Goal: Use online tool/utility: Utilize a website feature to perform a specific function

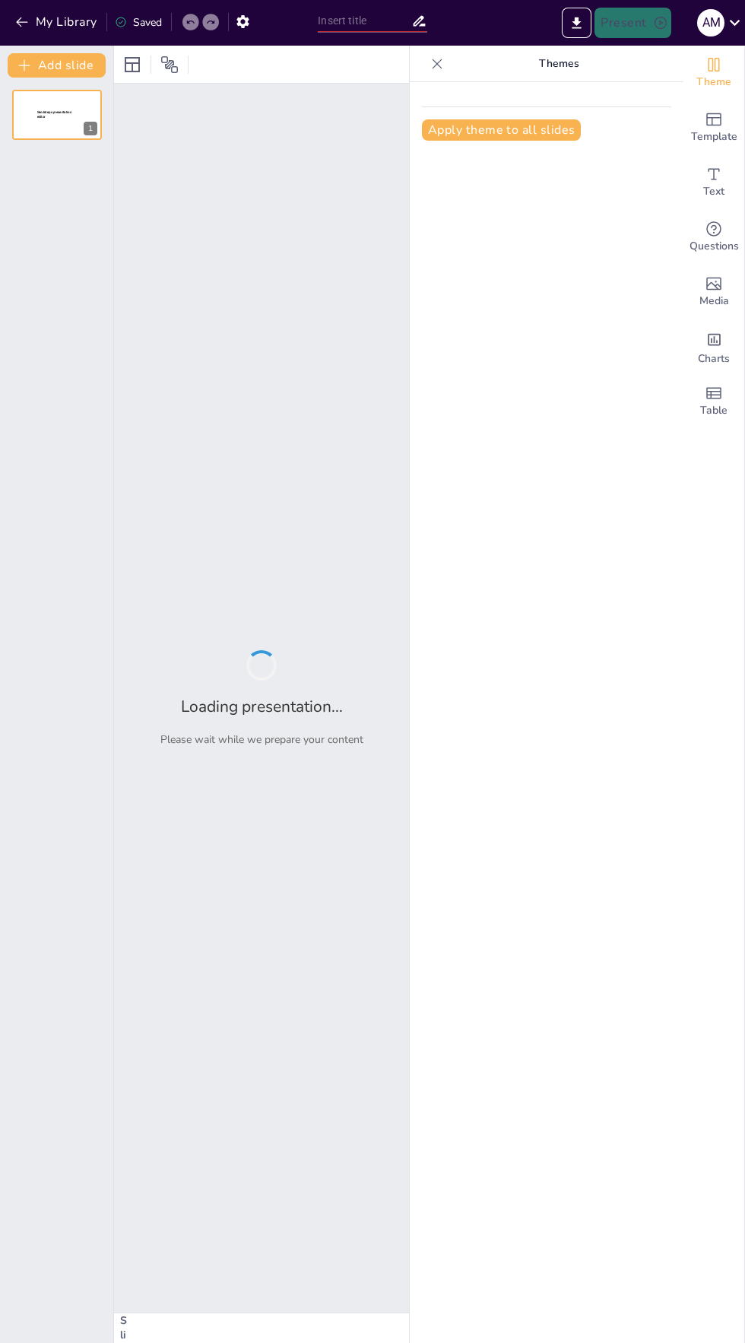
type input "Condiciones de Uso del Servicio de Recarga Claro Pay contra Factura"
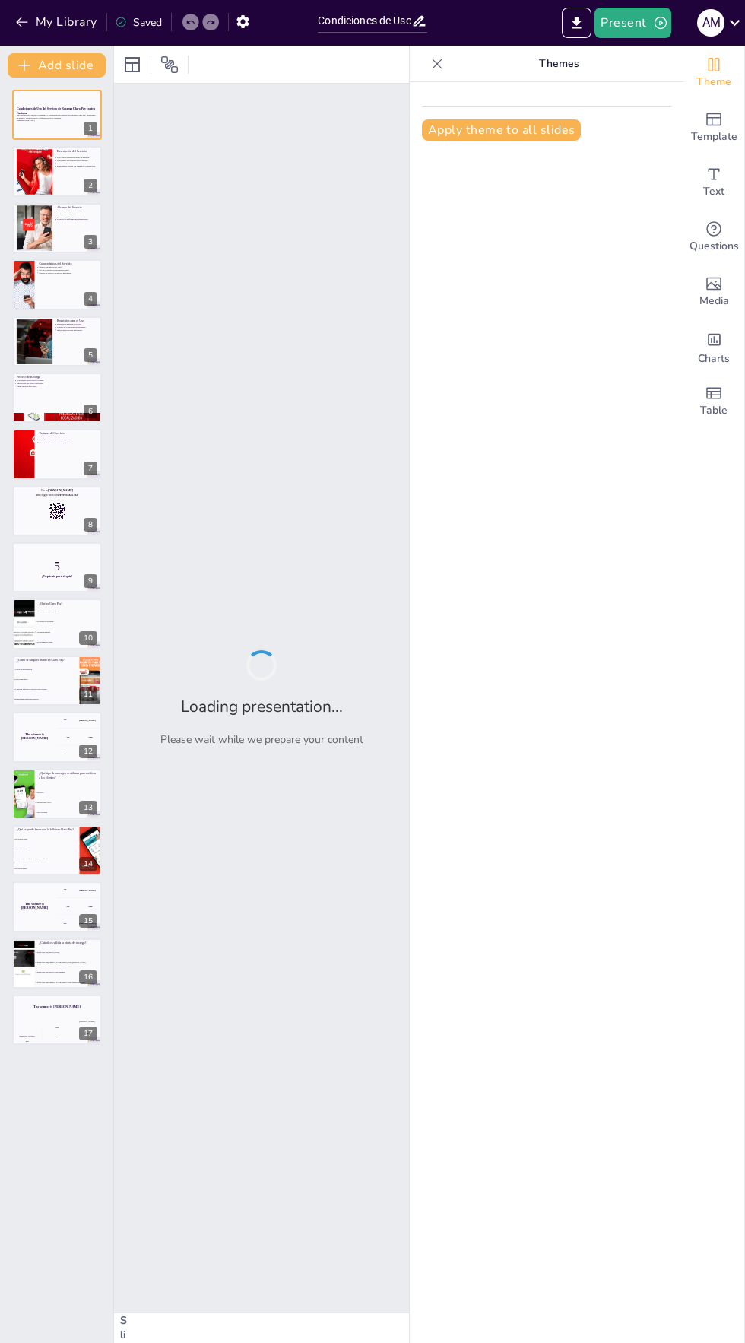
checkbox input "true"
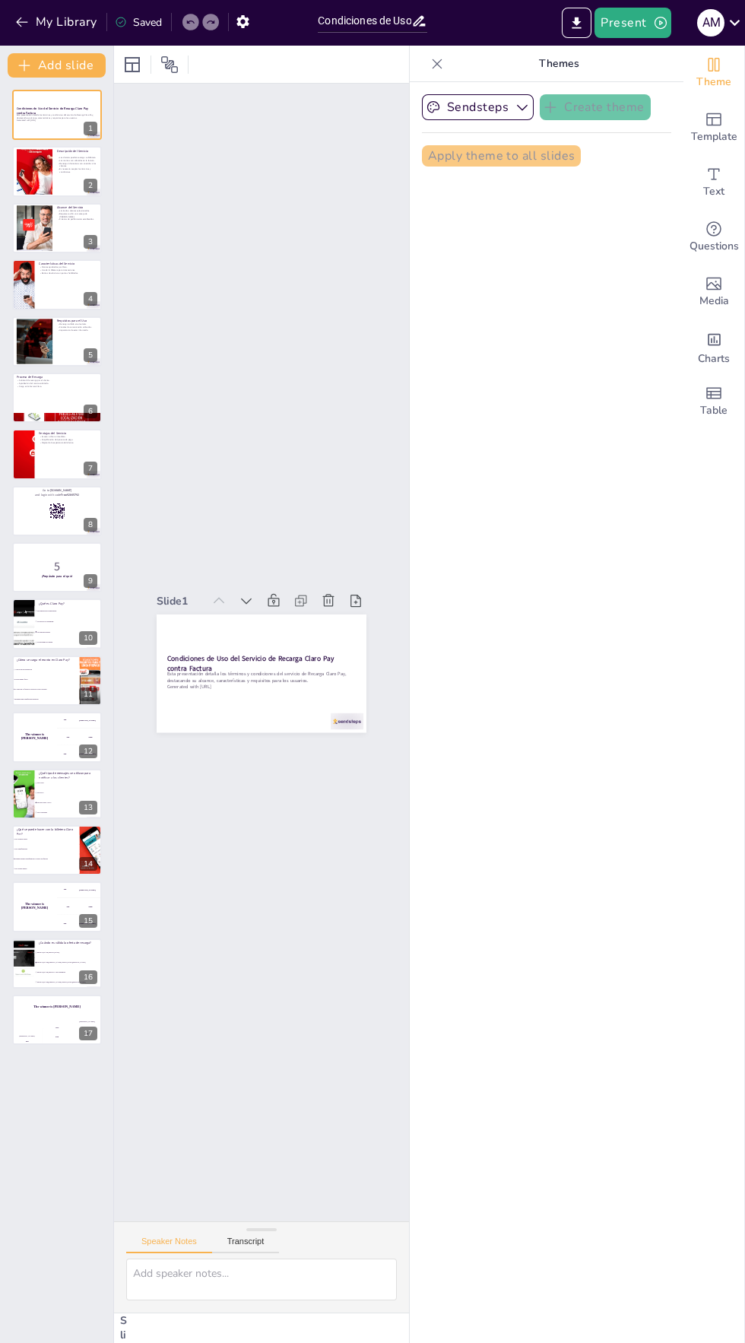
checkbox input "true"
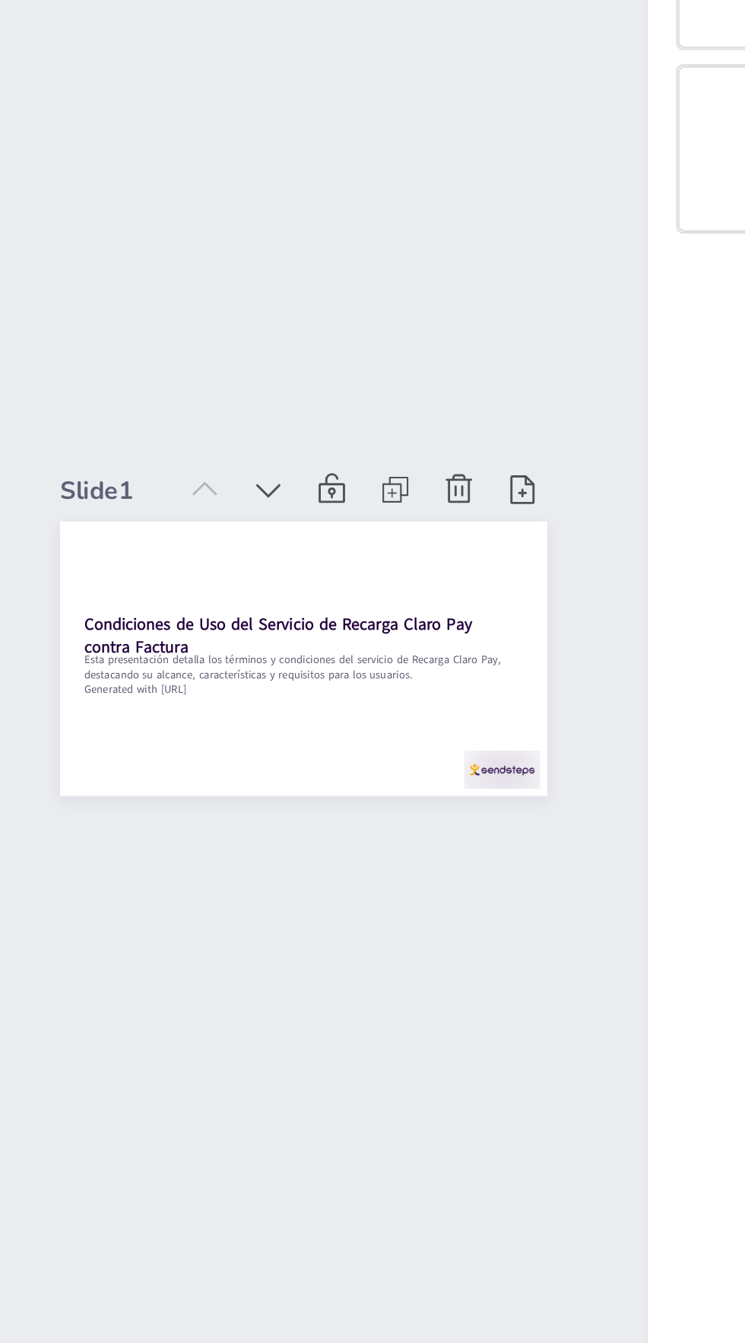
checkbox input "true"
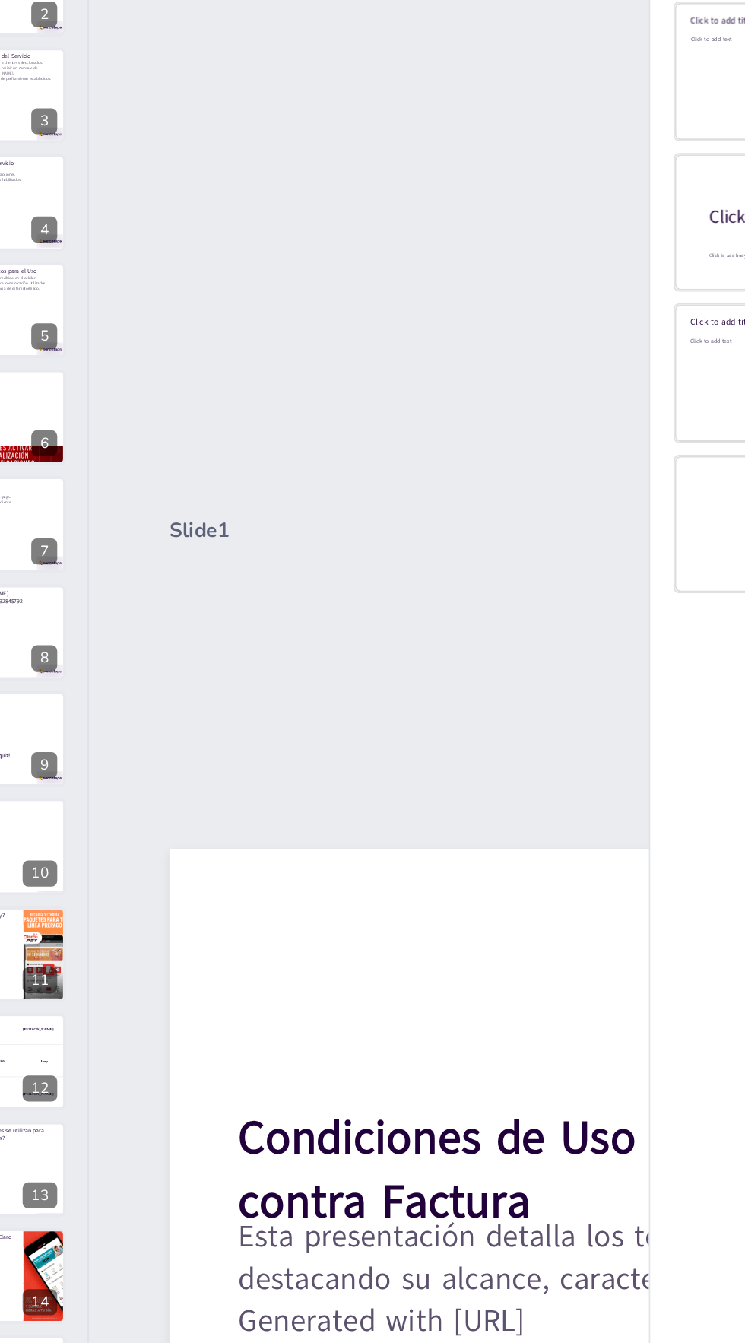
scroll to position [4, 0]
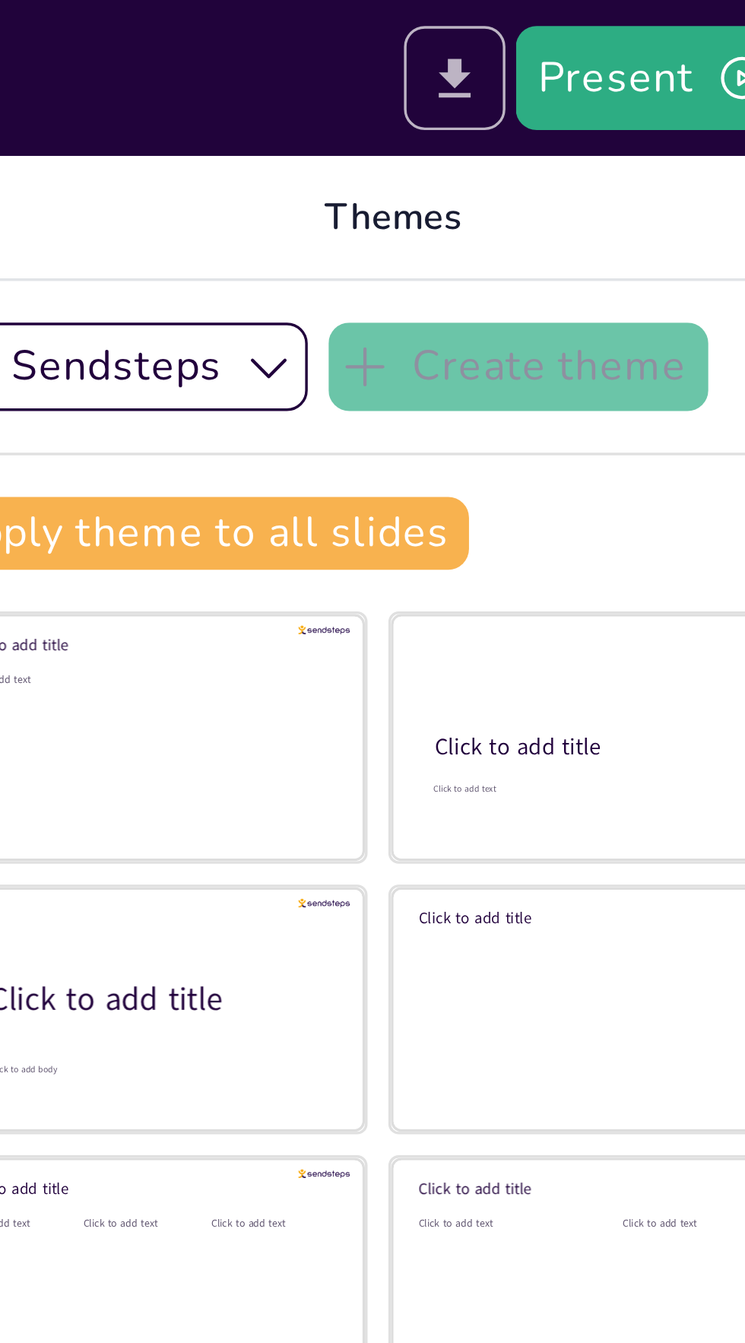
click at [573, 31] on button "Export to PowerPoint" at bounding box center [577, 23] width 30 height 30
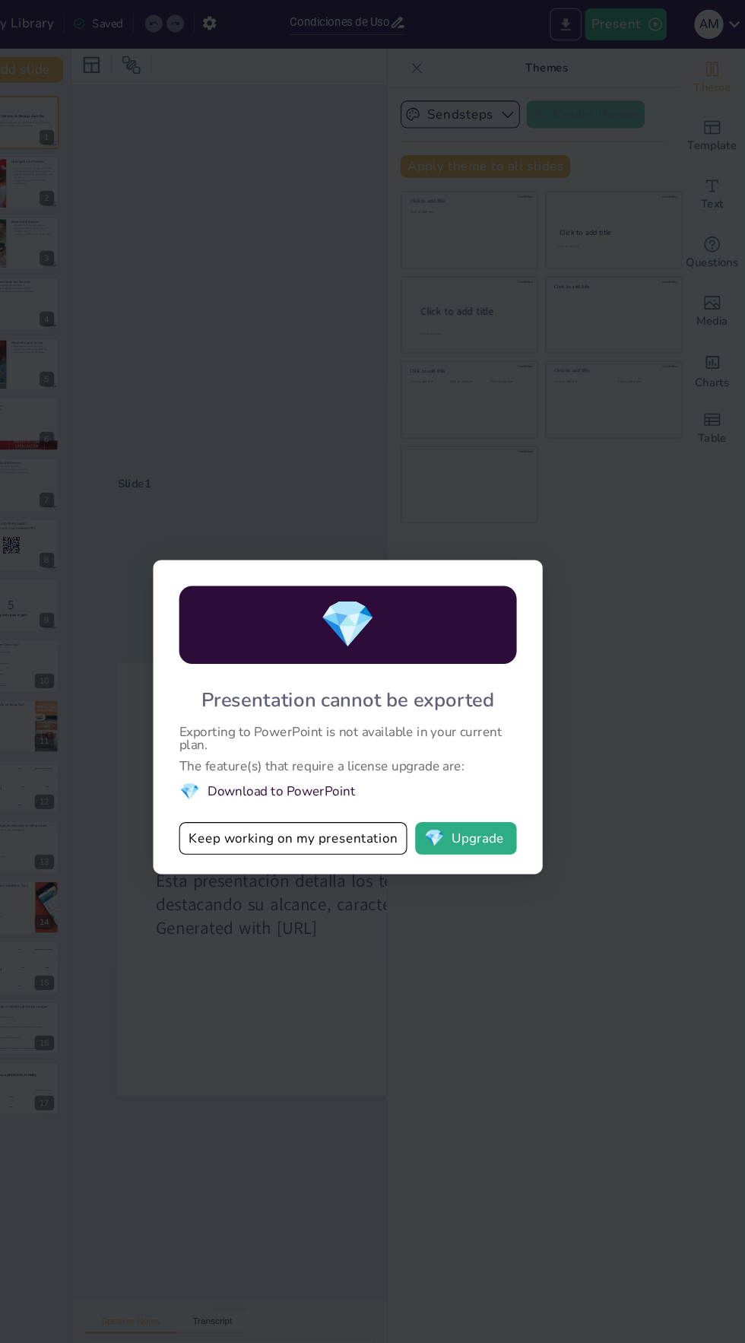
scroll to position [0, 0]
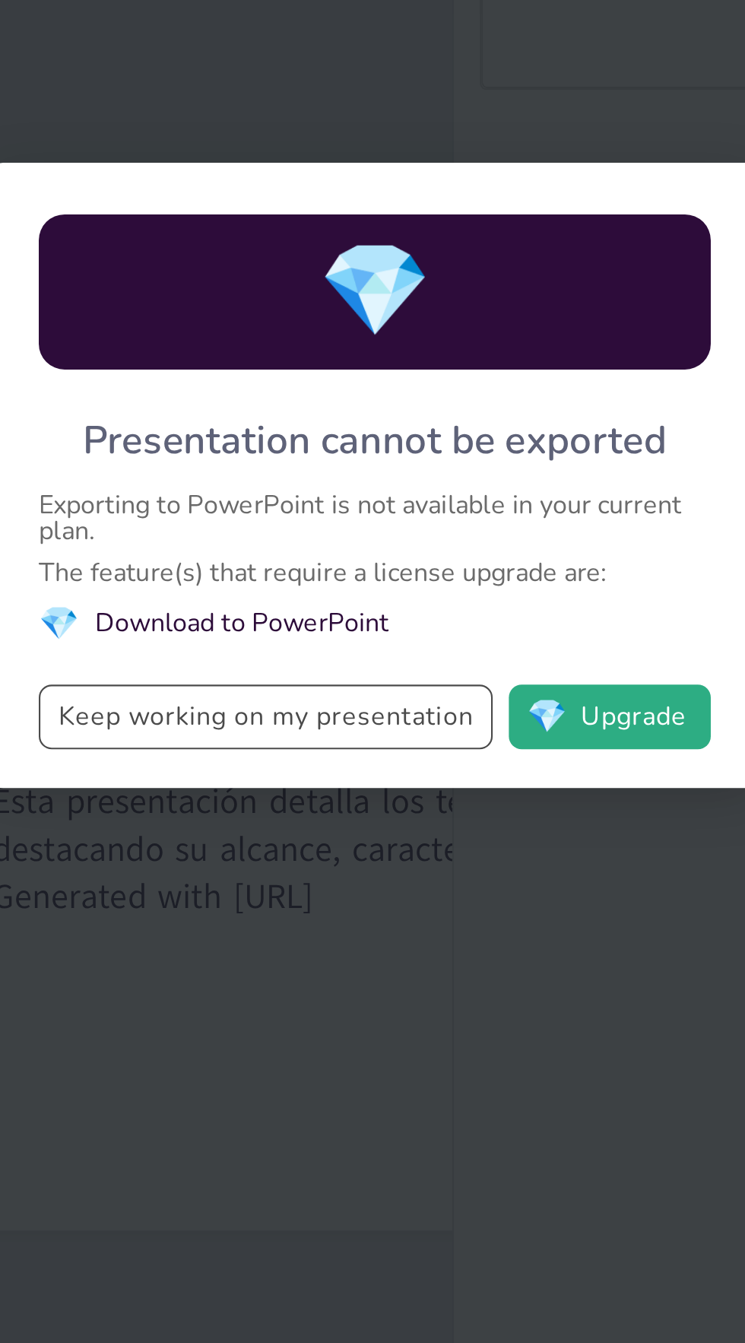
click at [402, 797] on button "Keep working on my presentation" at bounding box center [321, 785] width 214 height 30
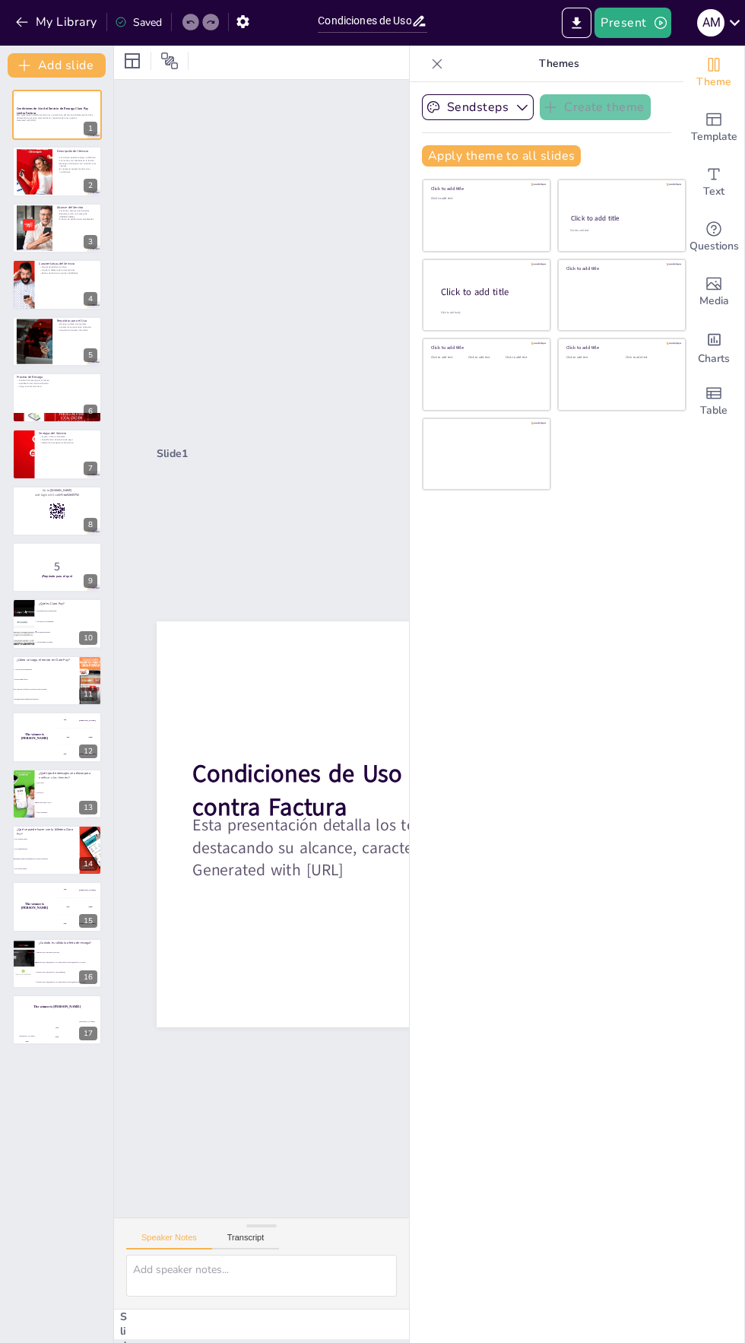
checkbox input "true"
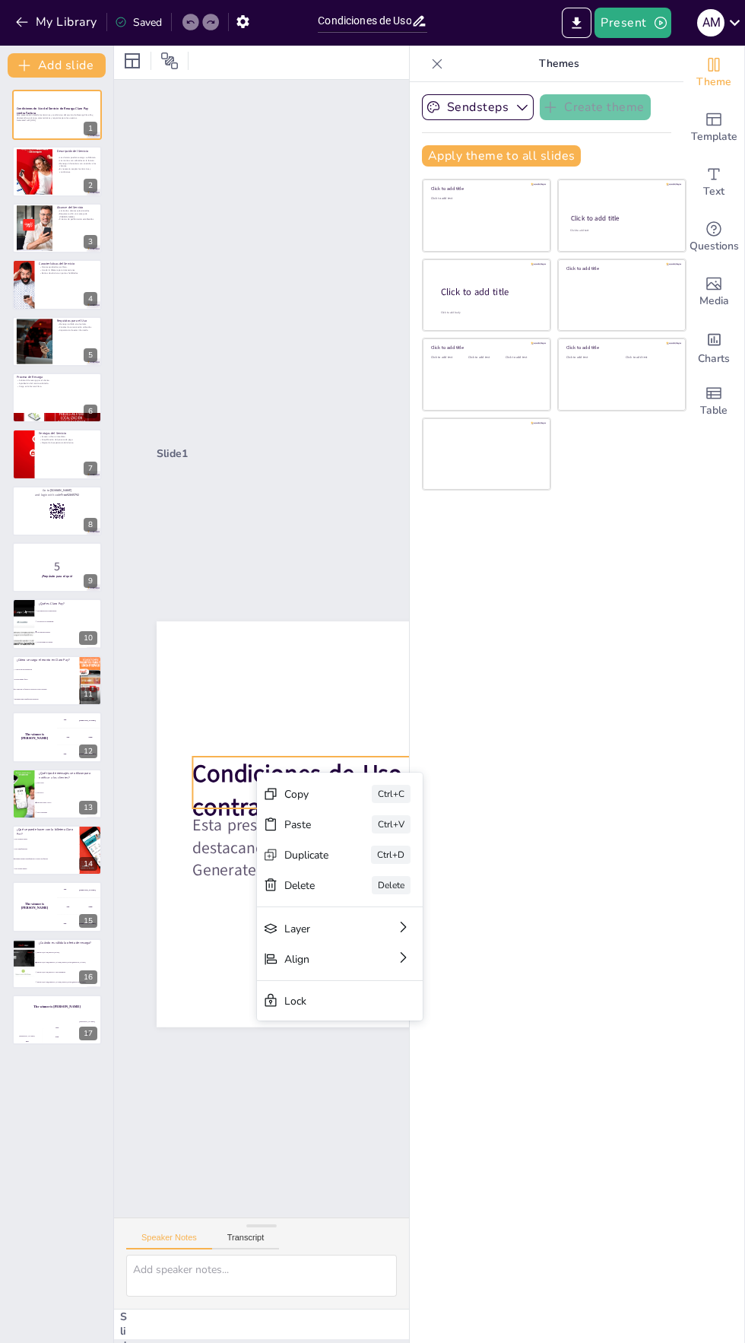
checkbox input "true"
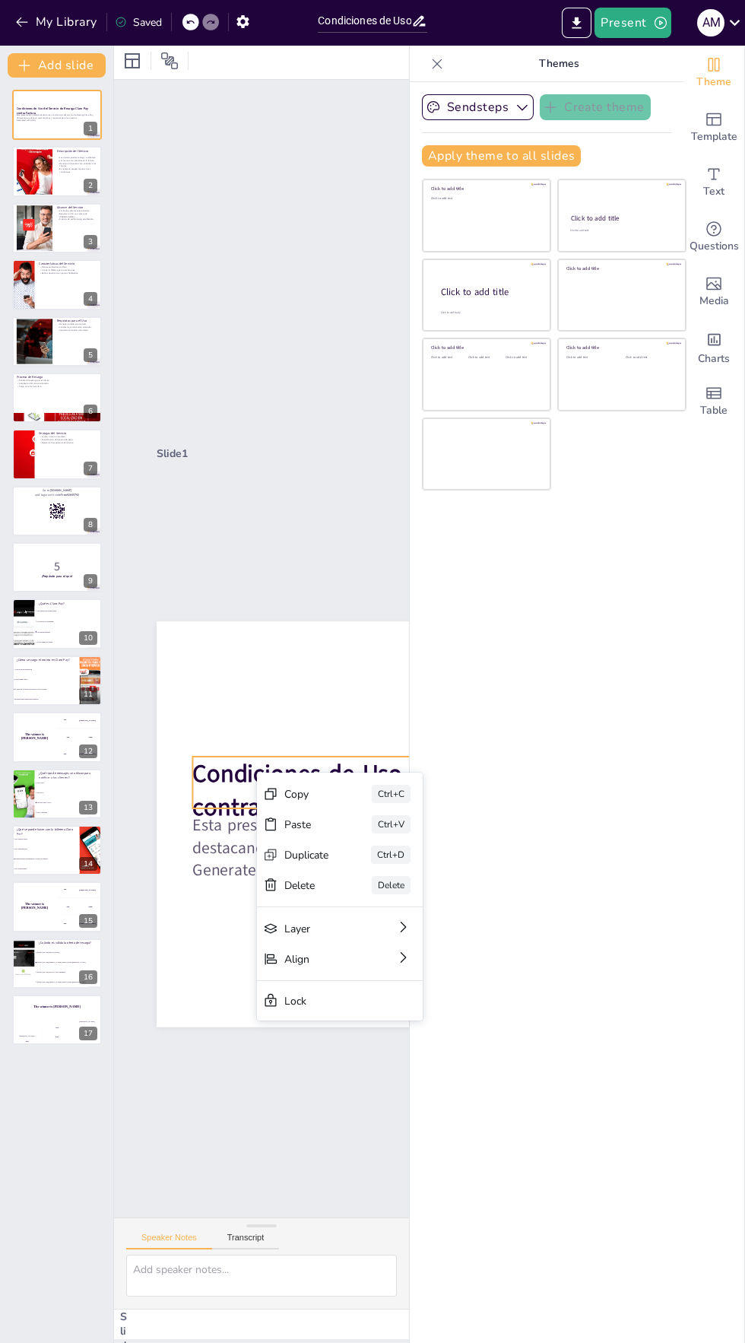
checkbox input "true"
